Goal: Task Accomplishment & Management: Complete application form

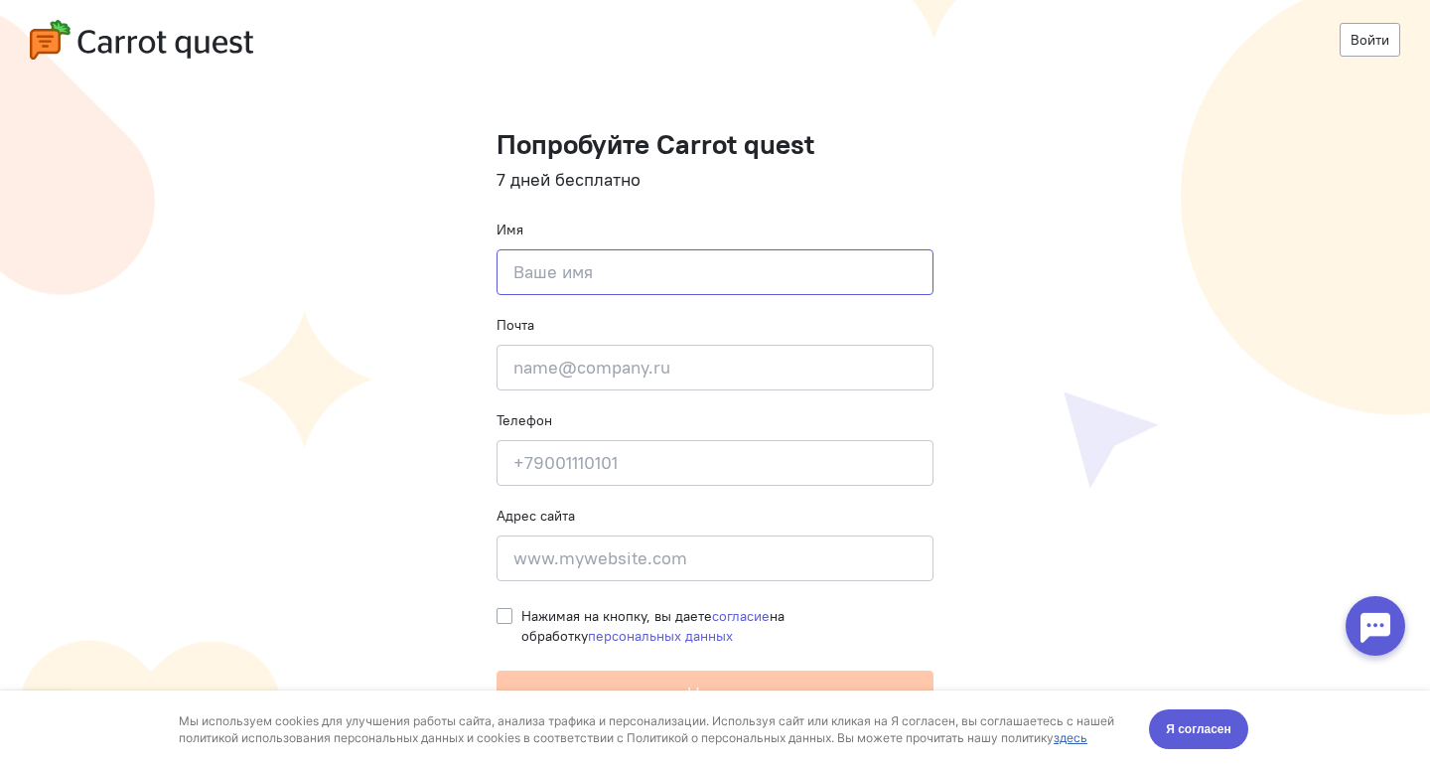
click at [604, 262] on input at bounding box center [715, 272] width 437 height 46
type input "[PERSON_NAME]"
click at [603, 370] on input "email" at bounding box center [715, 368] width 437 height 46
type input "[EMAIL_ADDRESS][DOMAIN_NAME]"
click at [622, 458] on input at bounding box center [715, 463] width 437 height 46
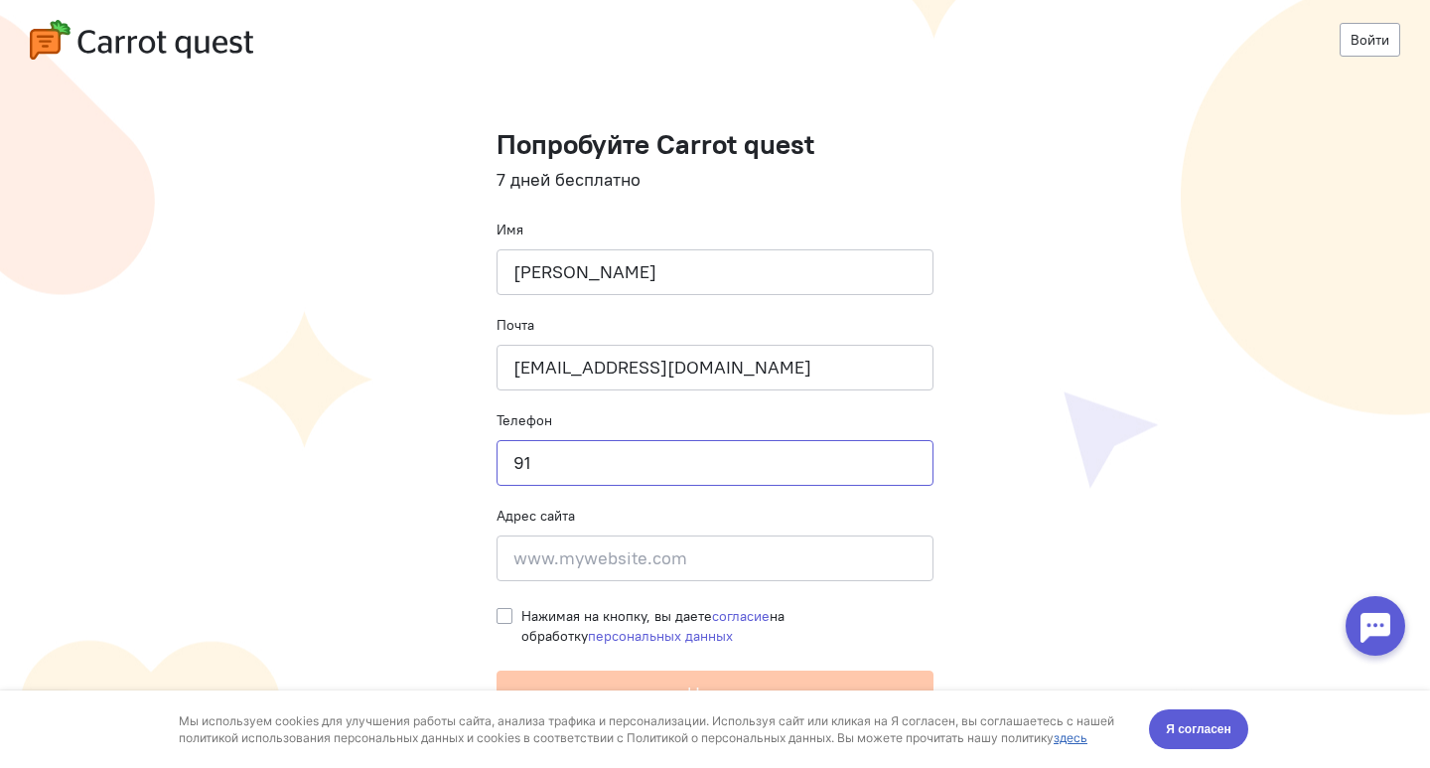
type input "9"
type input "[PHONE_NUMBER]"
click at [521, 614] on label "Нажимая на кнопку, вы даете согласие на обработку персональных данных" at bounding box center [727, 626] width 412 height 40
click at [503, 614] on input "Нажимая на кнопку, вы даете согласие на обработку персональных данных" at bounding box center [505, 615] width 16 height 18
checkbox input "true"
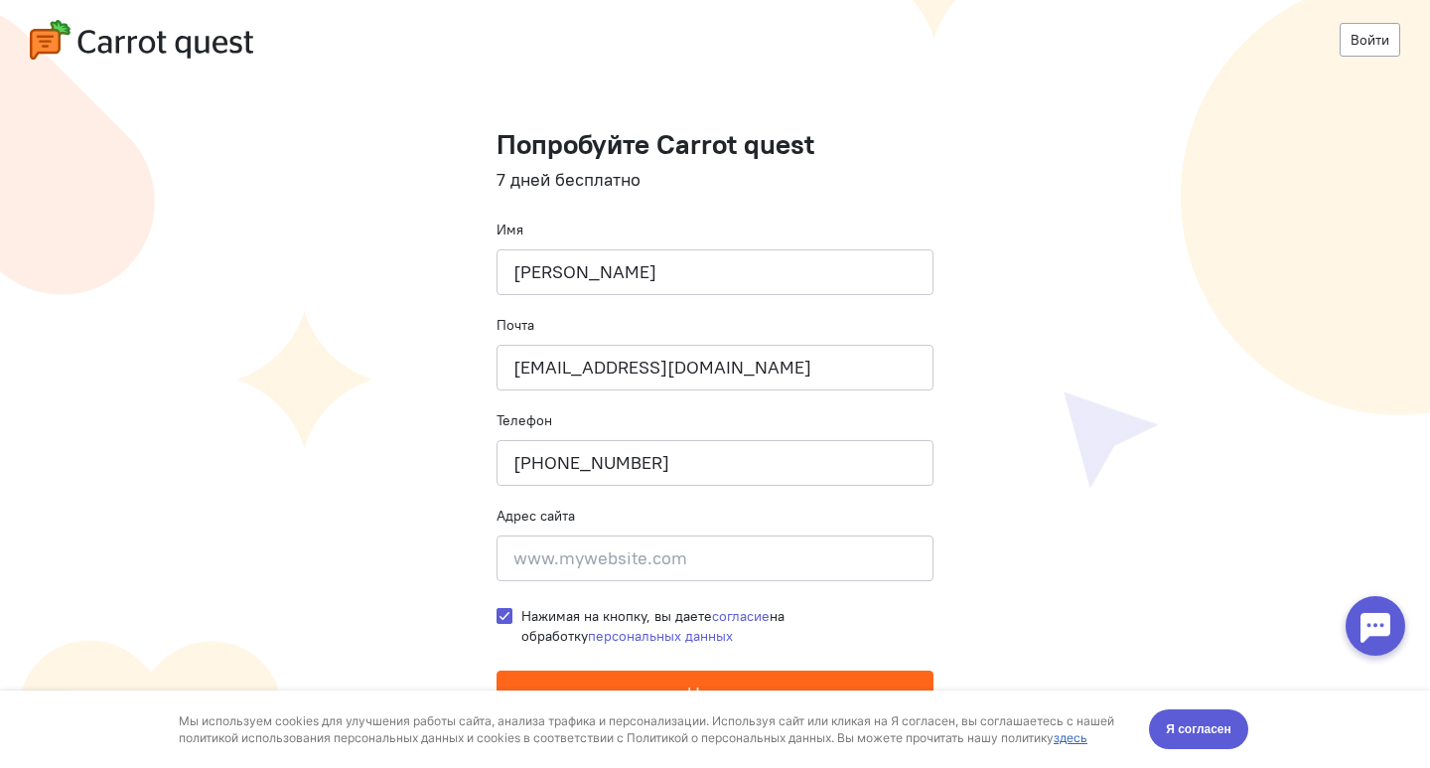
click at [644, 681] on button "Начать" at bounding box center [715, 693] width 437 height 46
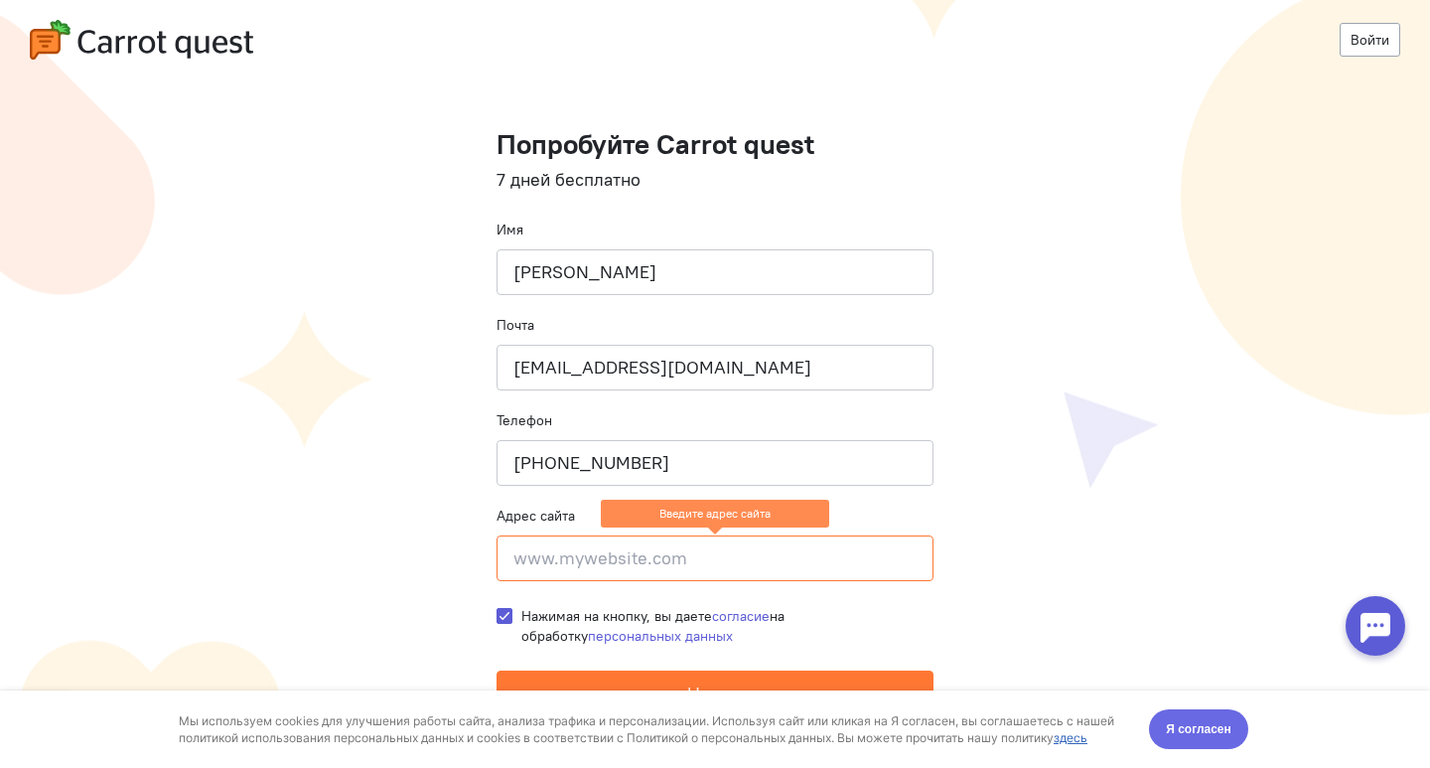
click at [1215, 730] on span "Я согласен" at bounding box center [1199, 729] width 66 height 20
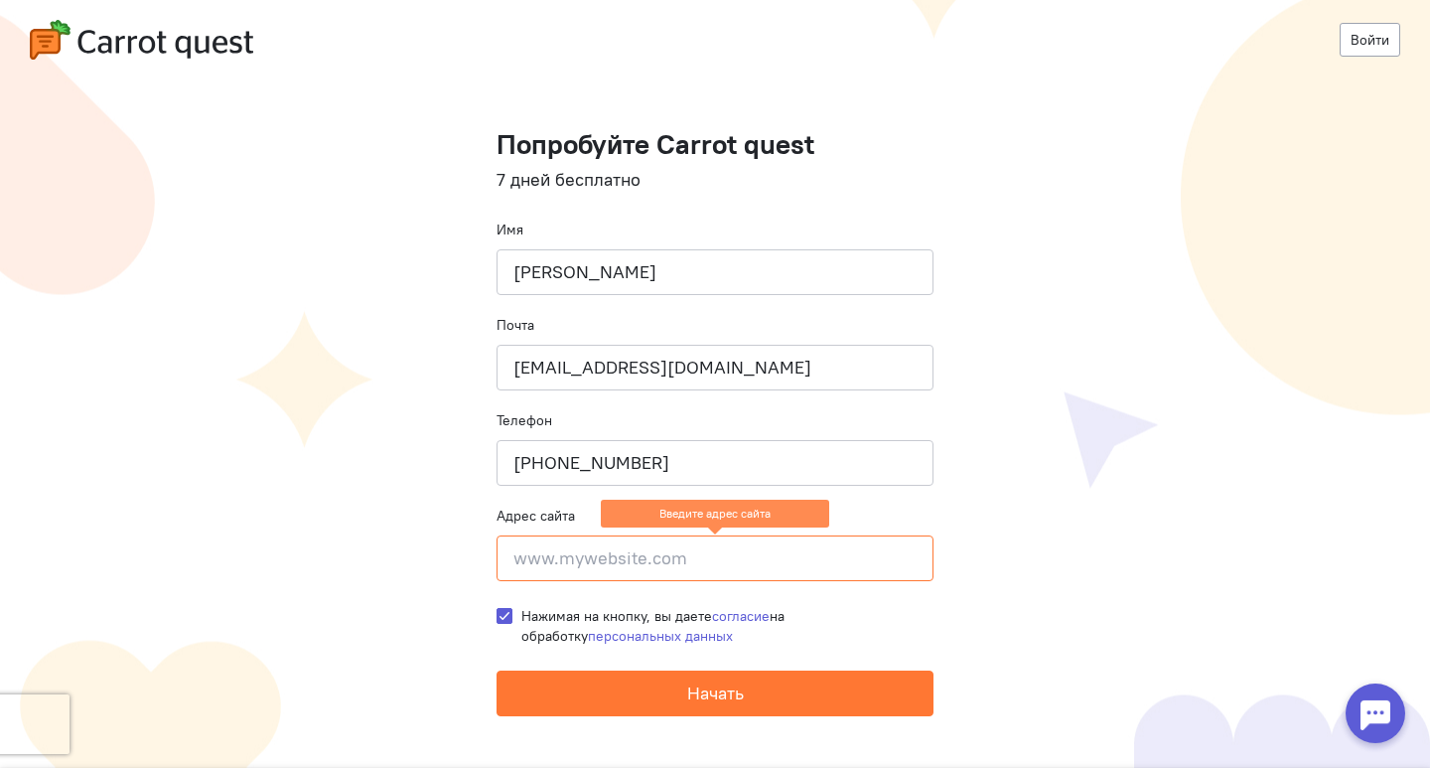
click at [720, 558] on input at bounding box center [715, 558] width 437 height 46
click at [648, 553] on input at bounding box center [715, 558] width 437 height 46
click at [1071, 118] on cq-registration "Войти Попробуйте Carrot quest 7 дней бесплатно Имя [PERSON_NAME] Почта [EMAIL_A…" at bounding box center [715, 384] width 1430 height 768
